Goal: Navigation & Orientation: Understand site structure

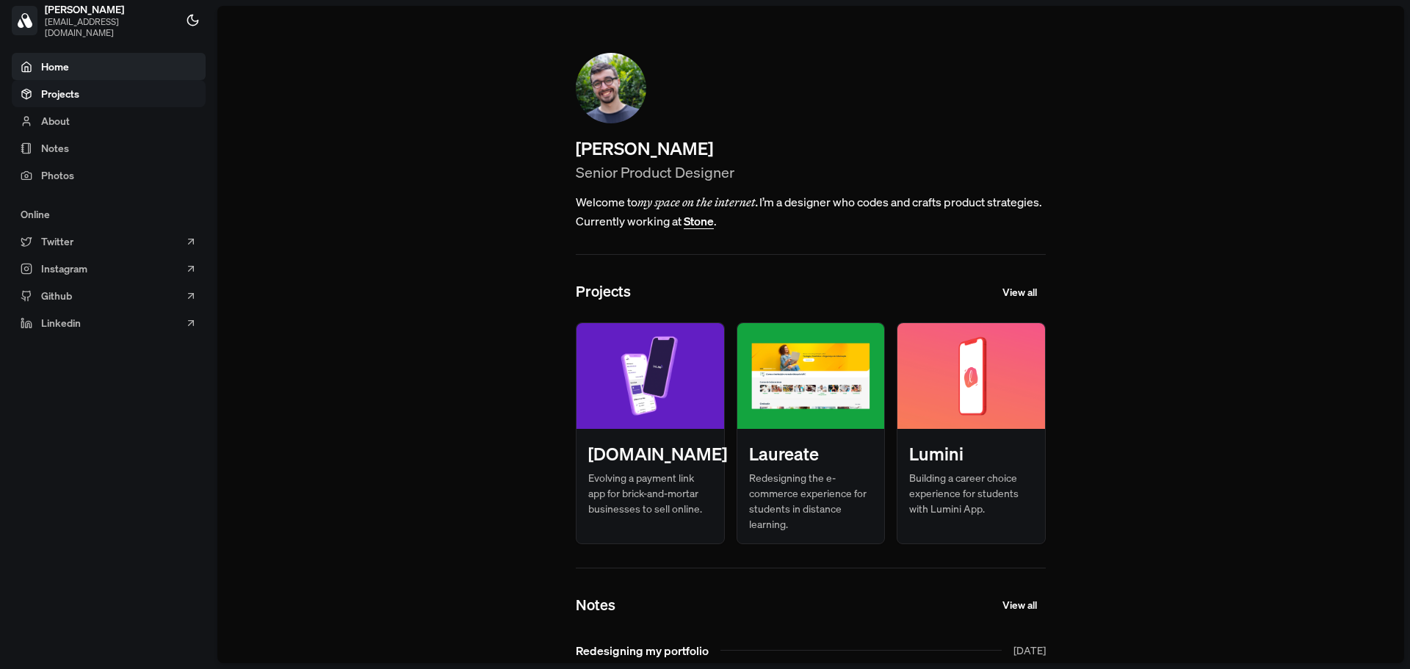
click at [104, 98] on link "Projects" at bounding box center [109, 93] width 194 height 27
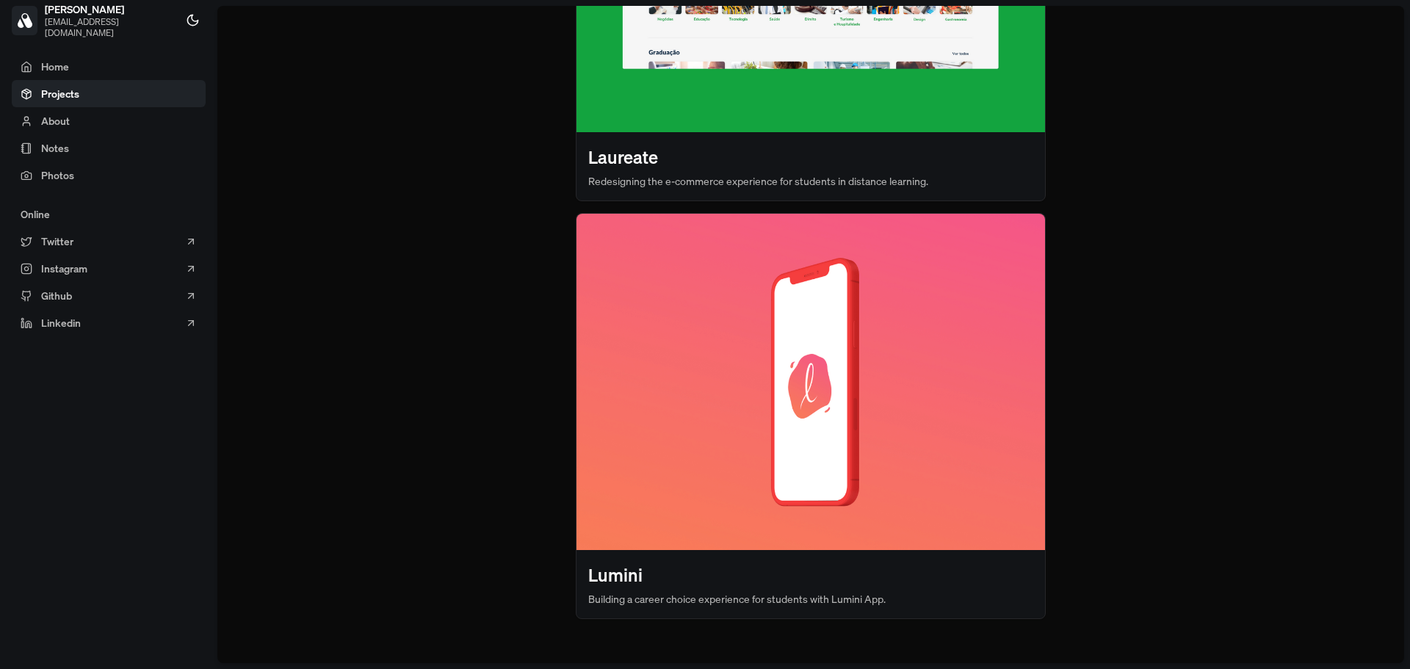
scroll to position [766, 0]
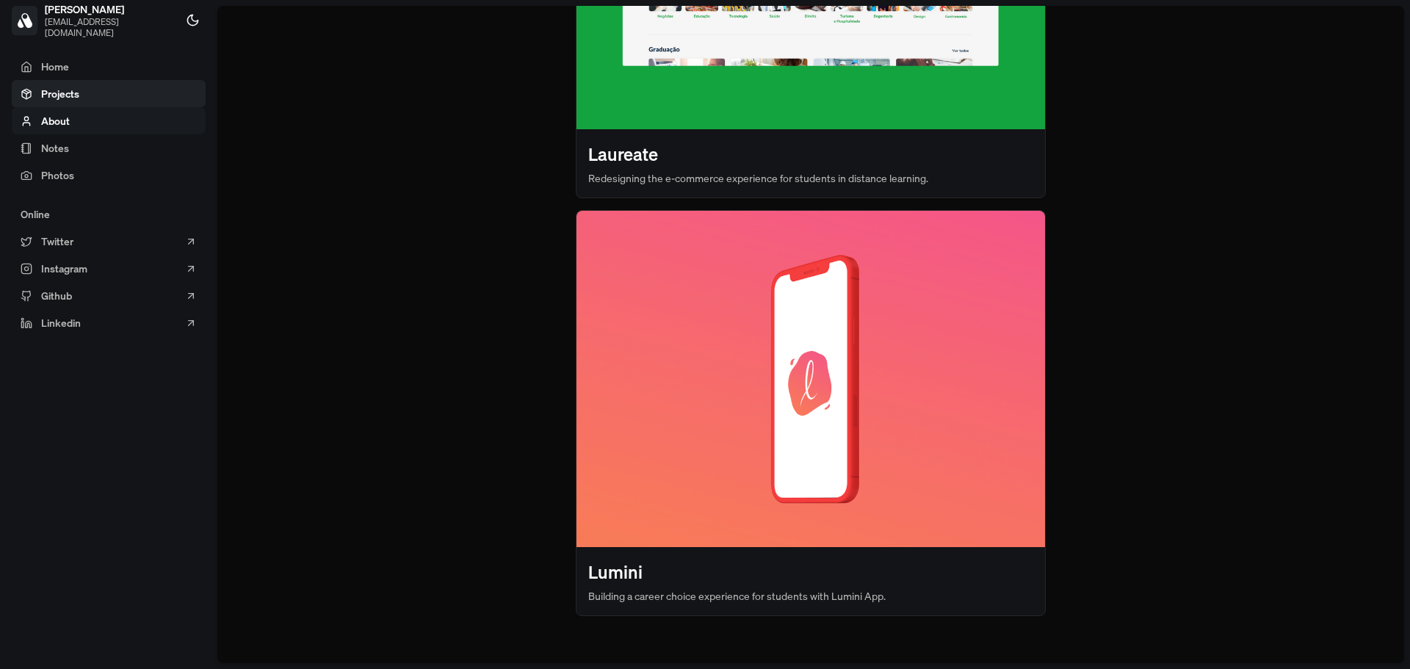
click at [132, 119] on link "About" at bounding box center [109, 120] width 194 height 27
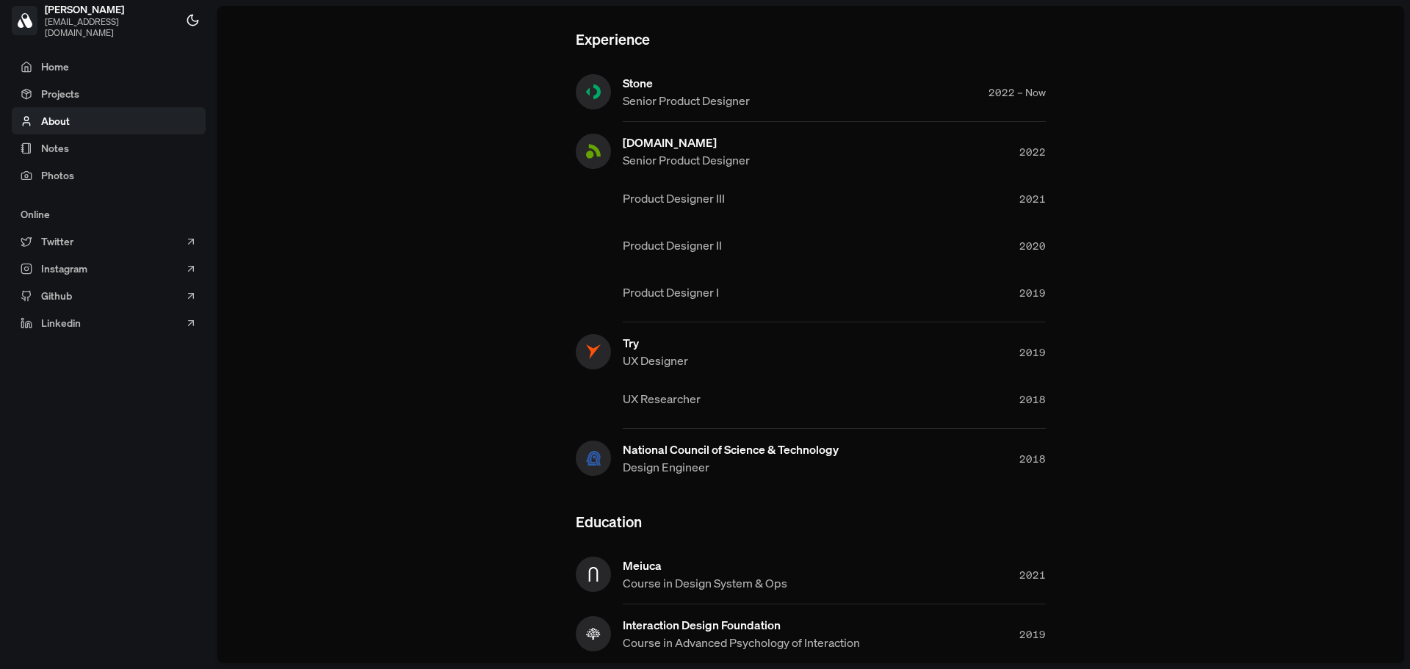
scroll to position [1049, 0]
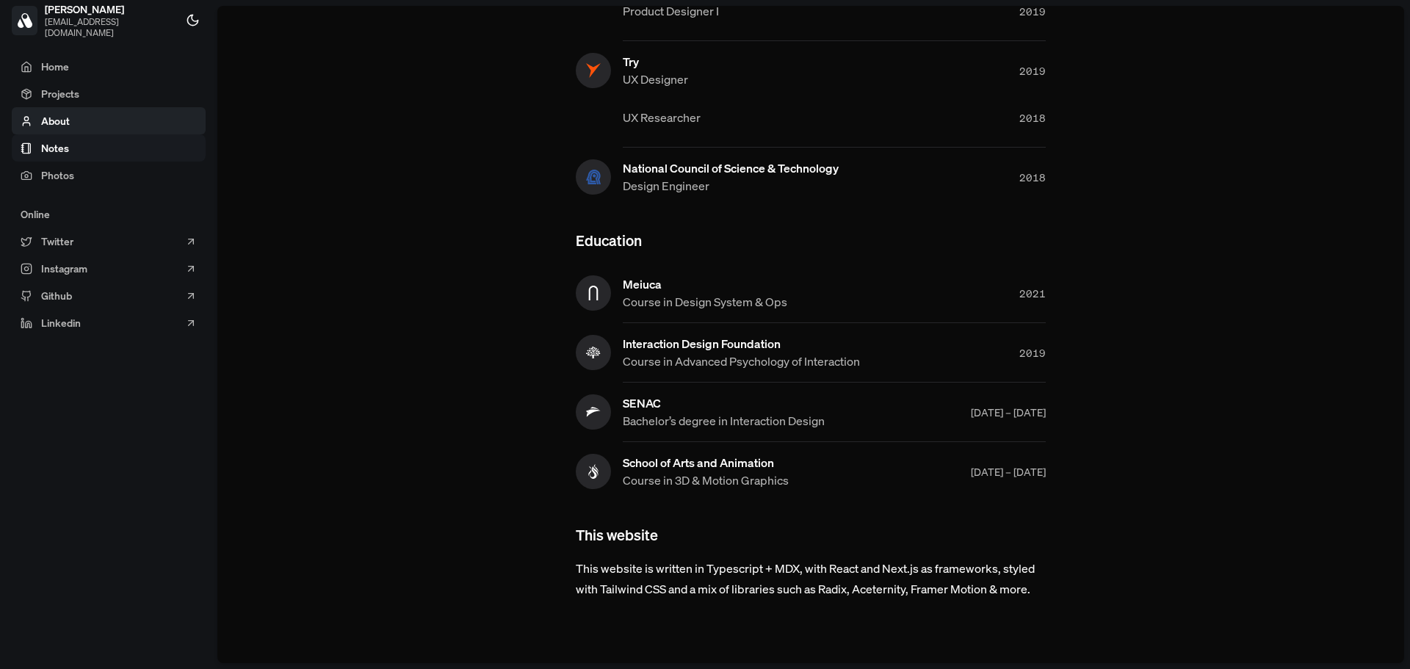
click at [139, 148] on link "Notes" at bounding box center [109, 147] width 194 height 27
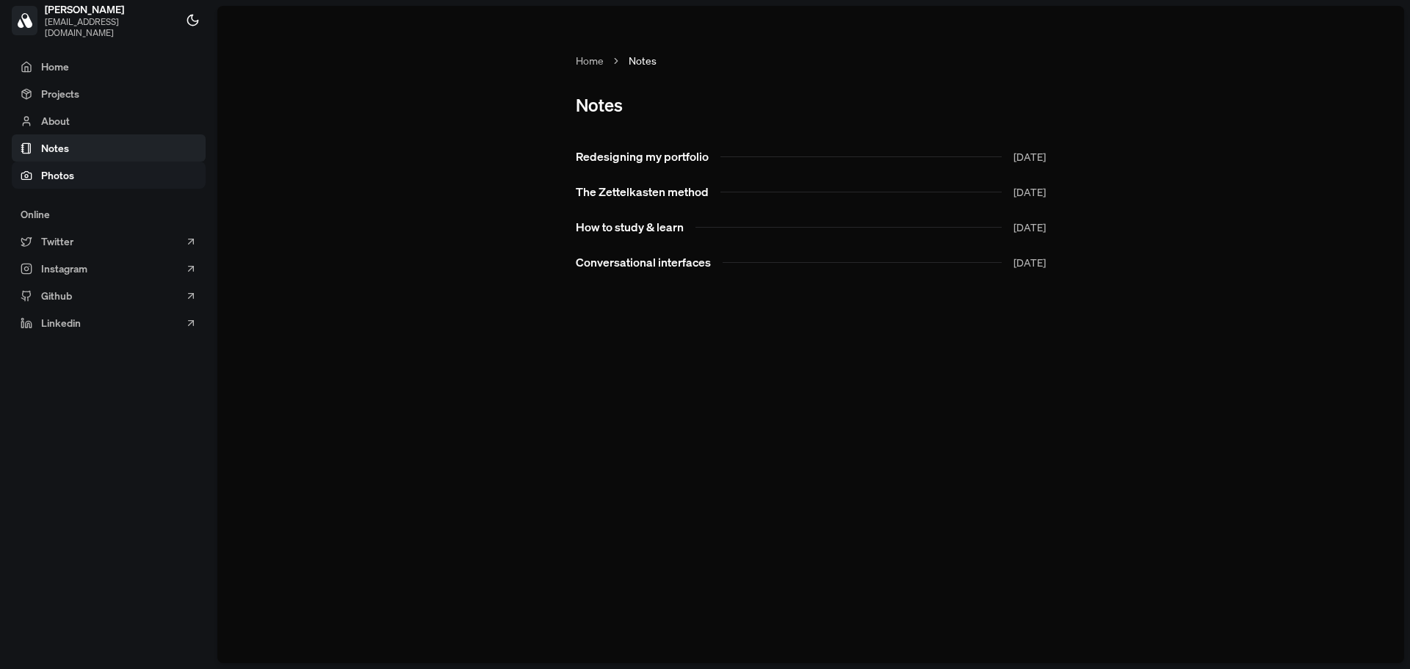
click at [135, 165] on link "Photos" at bounding box center [109, 175] width 194 height 27
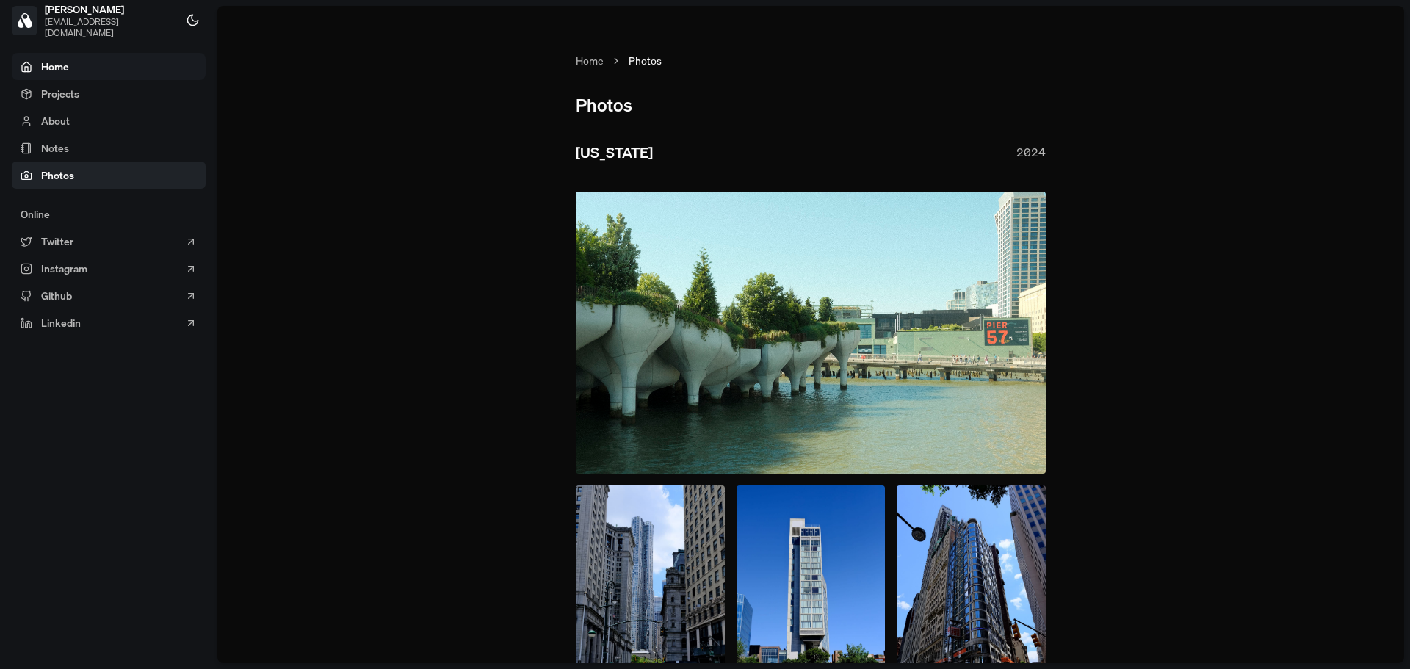
click at [118, 70] on link "Home" at bounding box center [109, 66] width 194 height 27
